Goal: Communication & Community: Ask a question

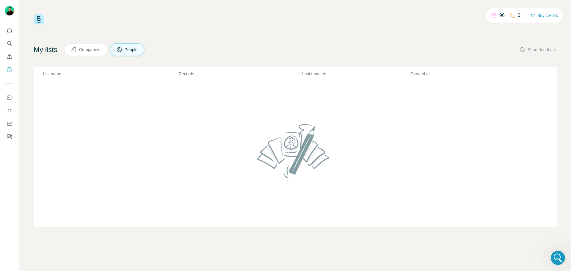
scroll to position [0, 0]
click at [439, 240] on div "96 0 Buy credits My lists Companies People Share feedback List name Records Las…" at bounding box center [295, 135] width 552 height 271
click at [214, 191] on td at bounding box center [295, 154] width 523 height 146
click at [559, 246] on icon "Open Intercom Messenger" at bounding box center [557, 246] width 7 height 8
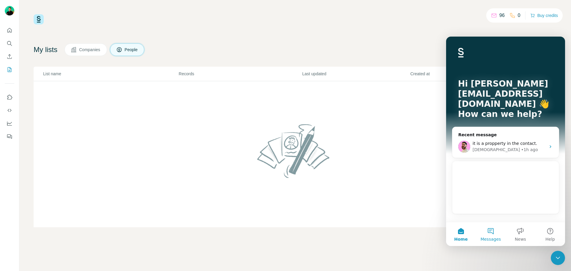
click at [490, 231] on button "Messages" at bounding box center [491, 234] width 30 height 24
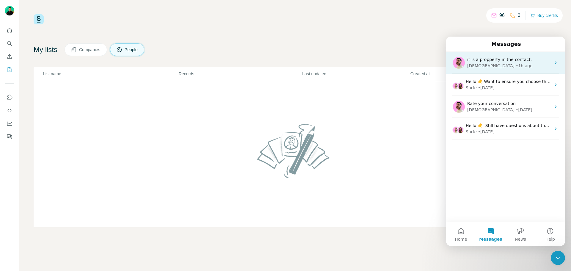
click at [516, 67] on div "• 1h ago" at bounding box center [524, 66] width 17 height 6
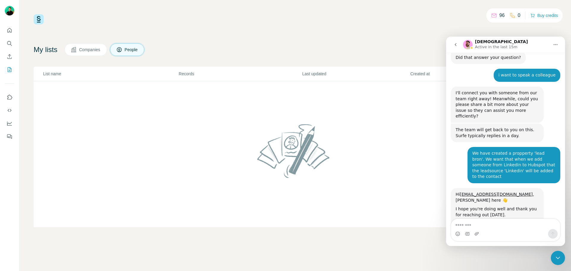
scroll to position [409, 0]
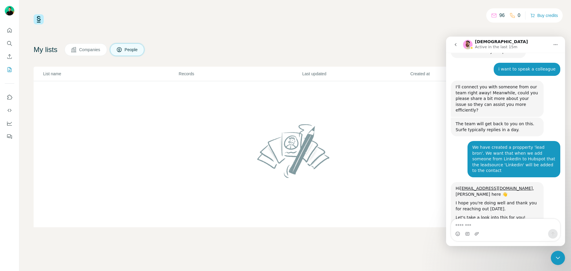
click at [411, 216] on td at bounding box center [295, 154] width 523 height 146
click at [555, 259] on icon "Close Intercom Messenger" at bounding box center [557, 257] width 7 height 7
